Goal: Information Seeking & Learning: Understand process/instructions

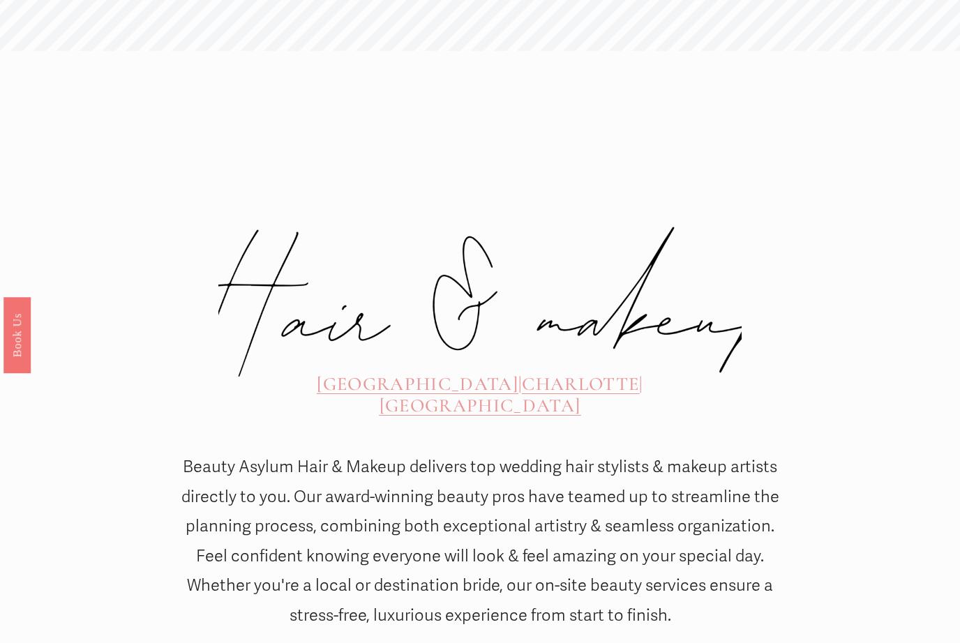
scroll to position [361, 0]
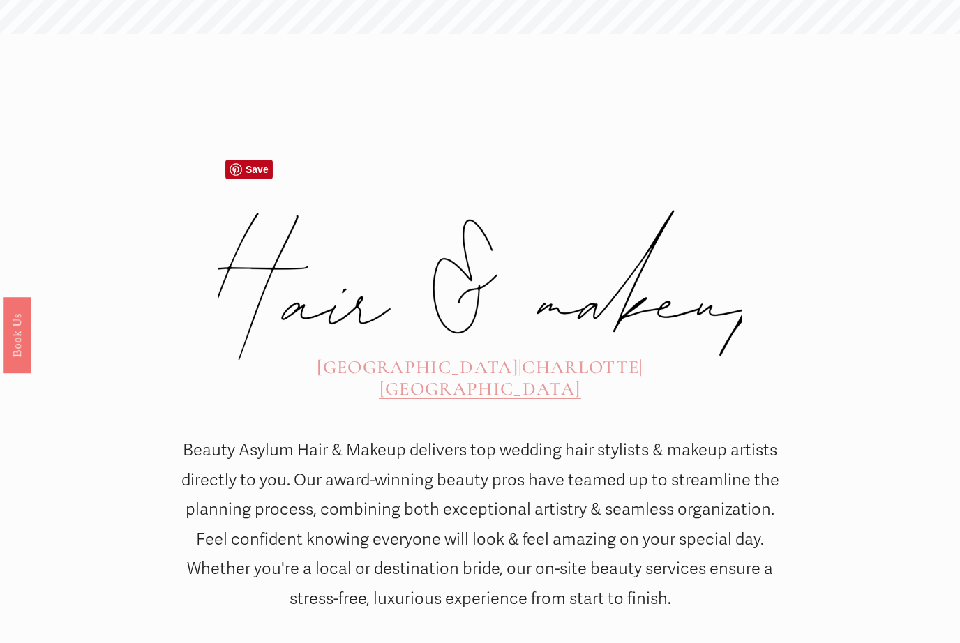
click at [522, 356] on span "CHARLOTTE" at bounding box center [580, 367] width 117 height 23
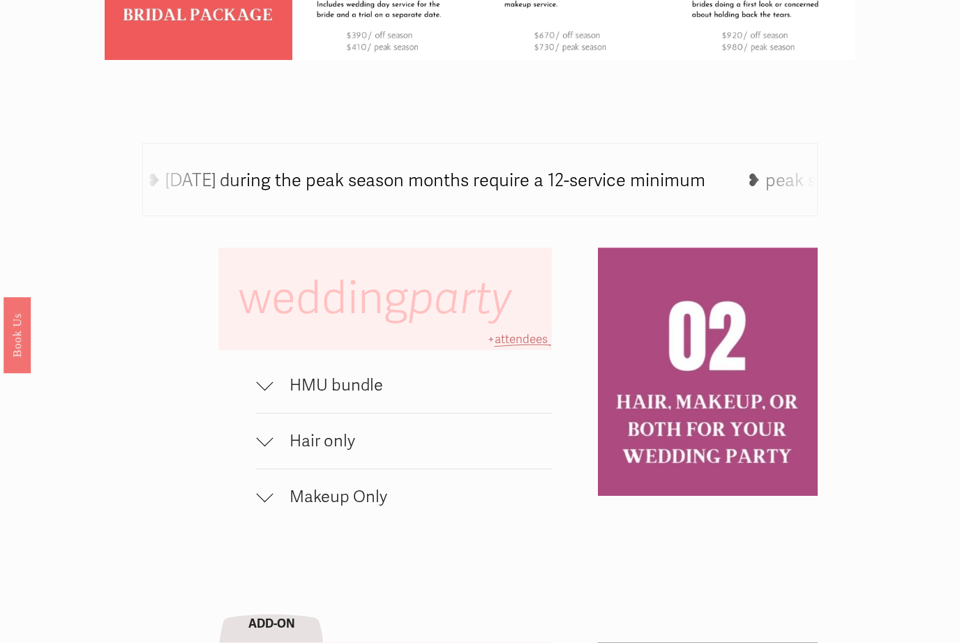
scroll to position [661, 0]
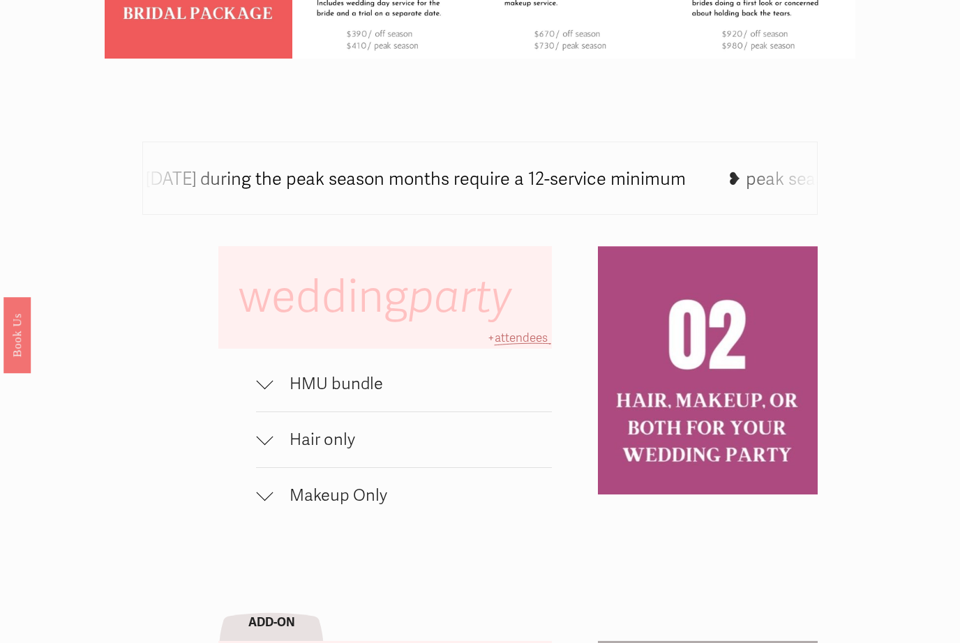
click at [270, 388] on div at bounding box center [264, 384] width 17 height 17
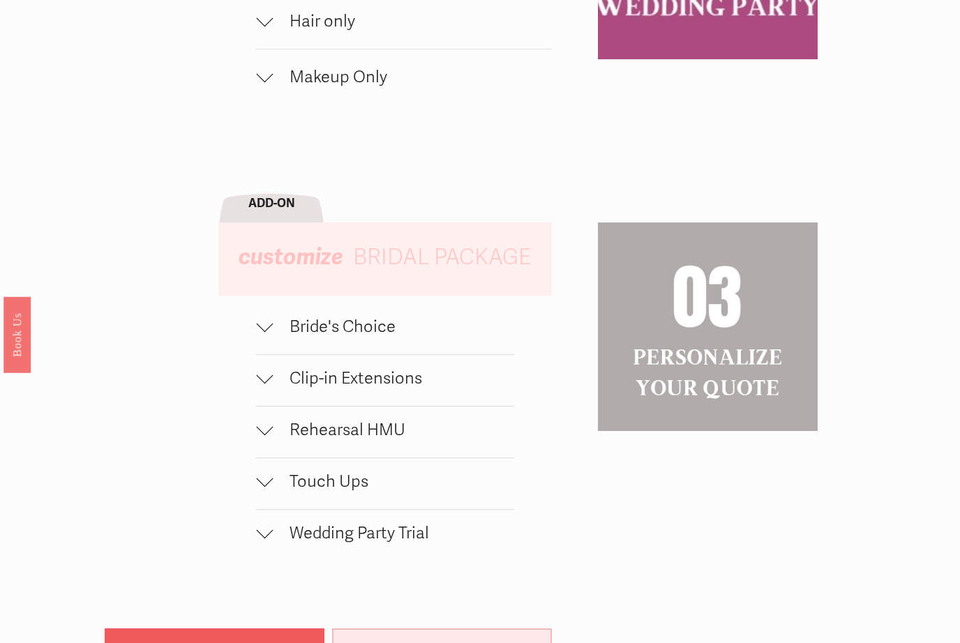
scroll to position [1178, 0]
click at [278, 336] on span "Bride's Choice" at bounding box center [393, 327] width 241 height 20
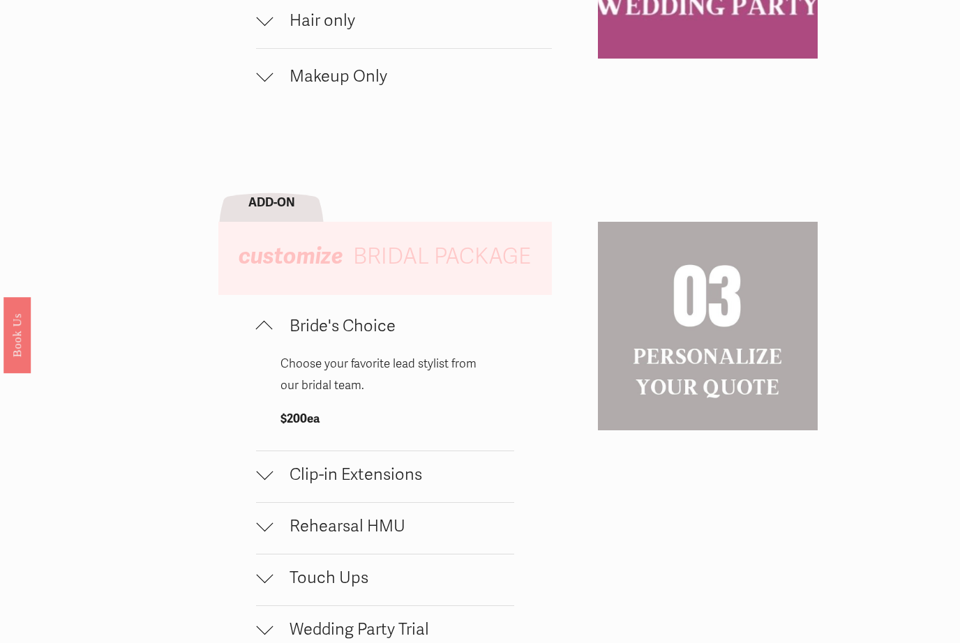
click at [259, 482] on div at bounding box center [264, 475] width 17 height 17
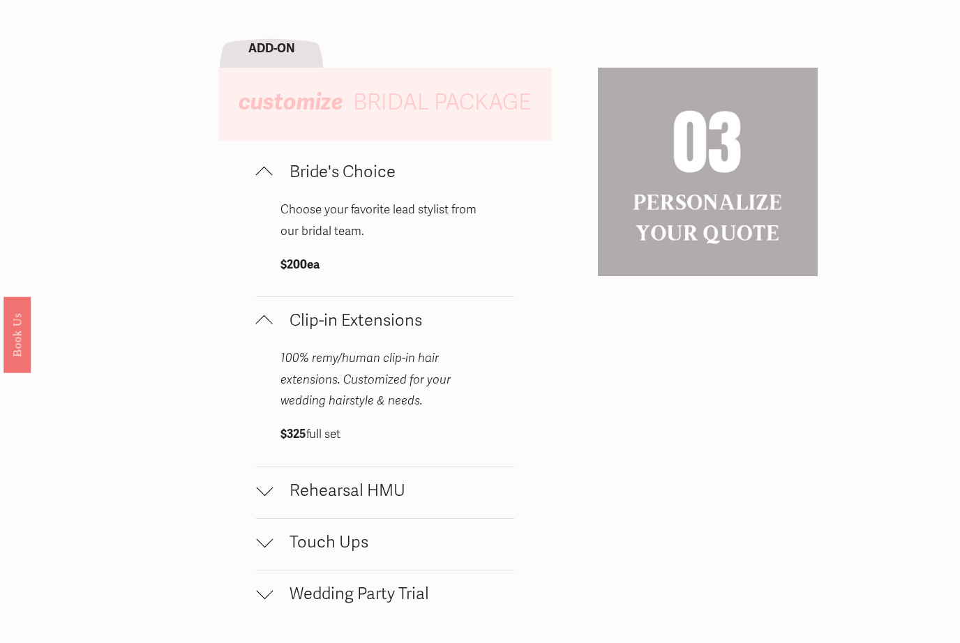
click at [257, 499] on div at bounding box center [264, 491] width 17 height 17
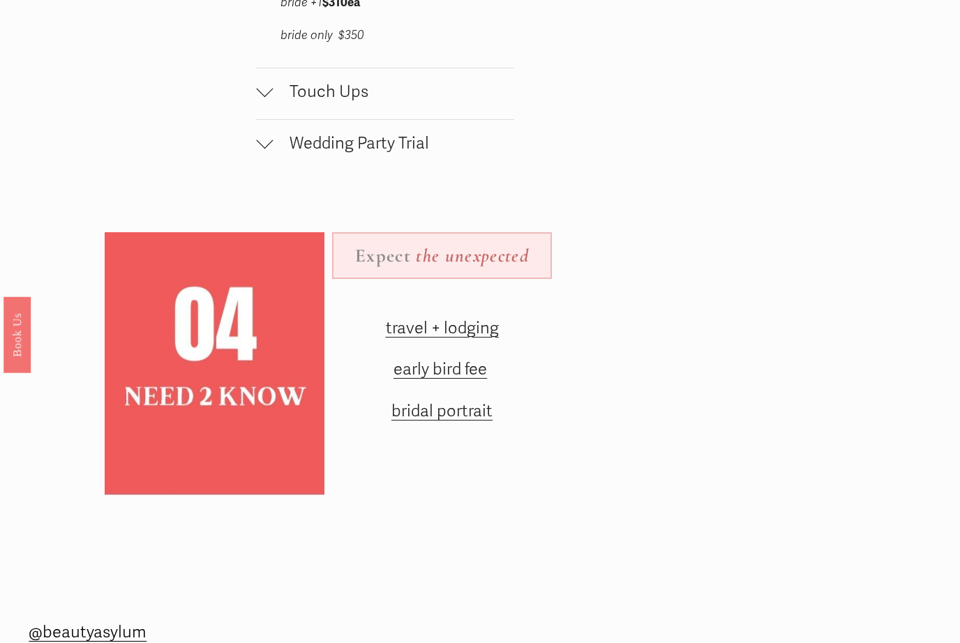
scroll to position [1866, 0]
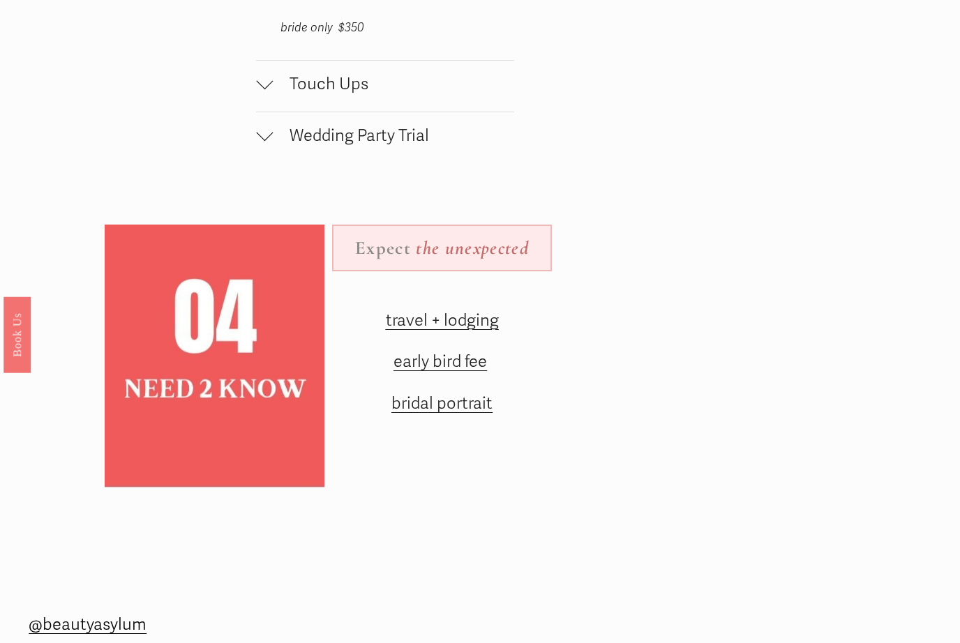
click at [479, 326] on span "travel + lodging" at bounding box center [442, 321] width 113 height 20
